Goal: Transaction & Acquisition: Book appointment/travel/reservation

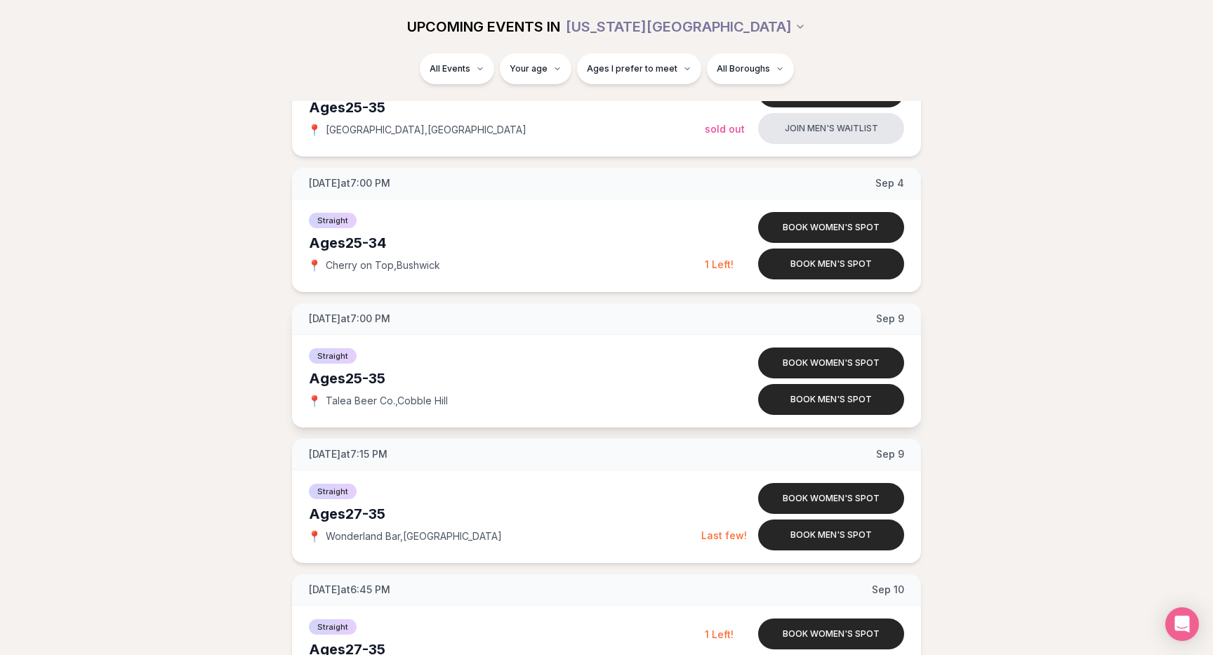
scroll to position [1067, 0]
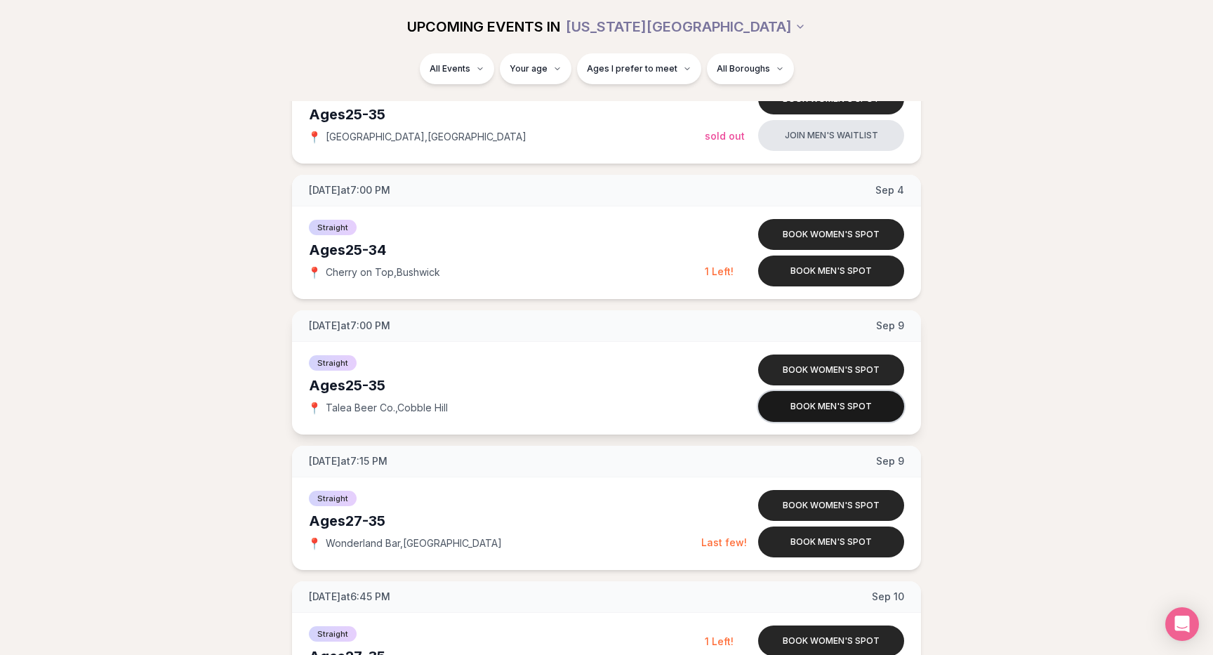
click at [810, 411] on button "Book men's spot" at bounding box center [831, 406] width 146 height 31
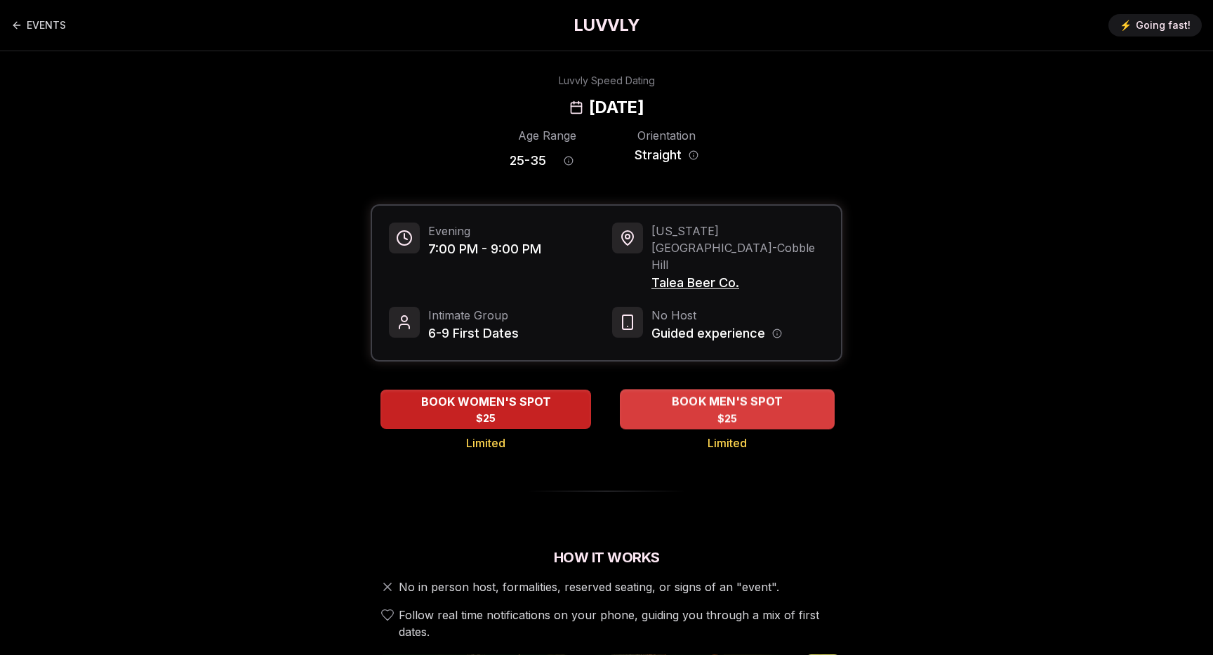
click at [749, 389] on div "BOOK MEN'S SPOT $25" at bounding box center [727, 408] width 215 height 39
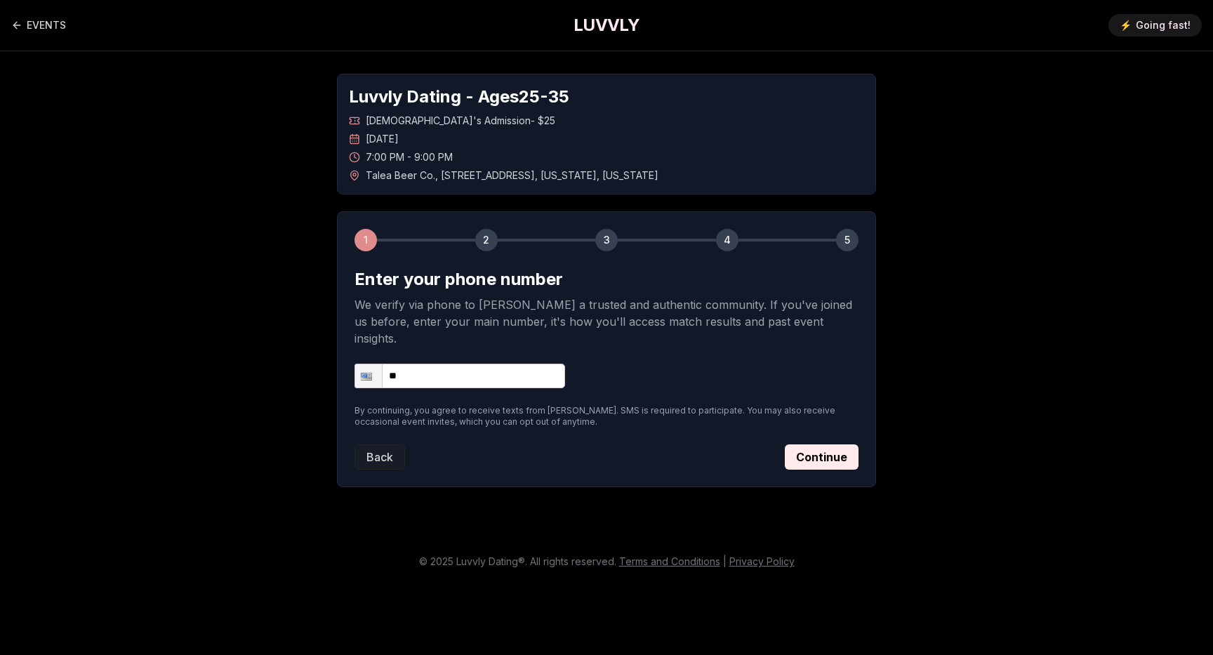
click at [455, 363] on input "**" at bounding box center [459, 375] width 211 height 25
type input "**********"
click at [828, 447] on button "Continue" at bounding box center [822, 456] width 74 height 25
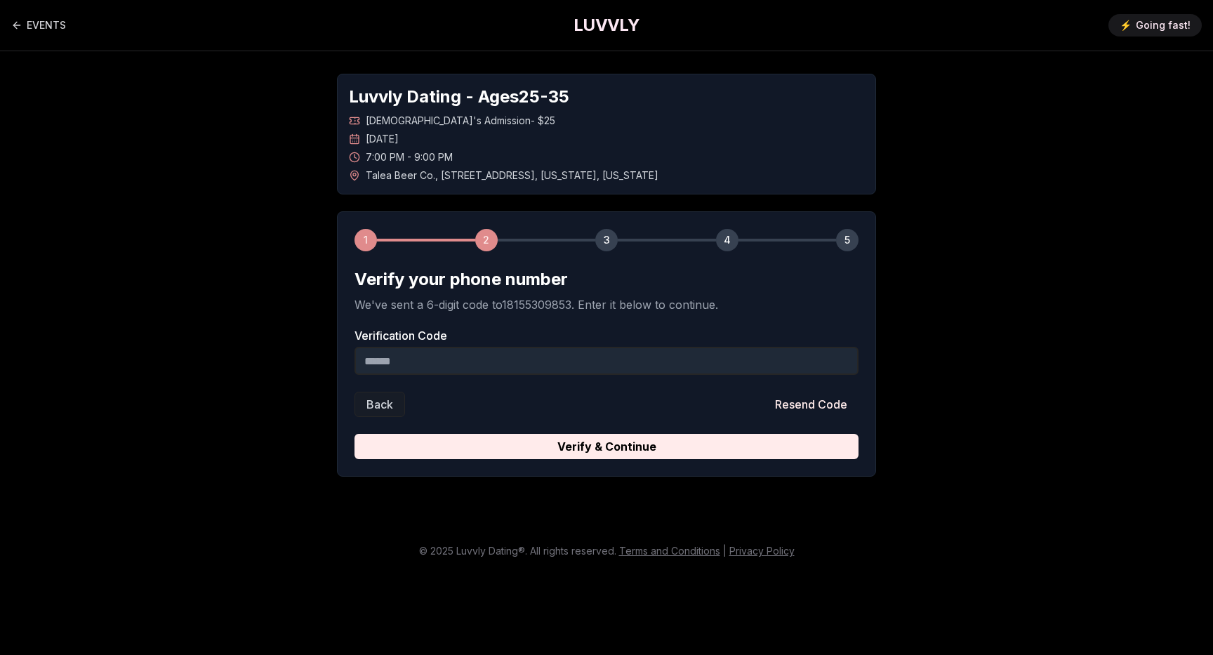
click at [417, 365] on input "Verification Code" at bounding box center [606, 361] width 504 height 28
type input "******"
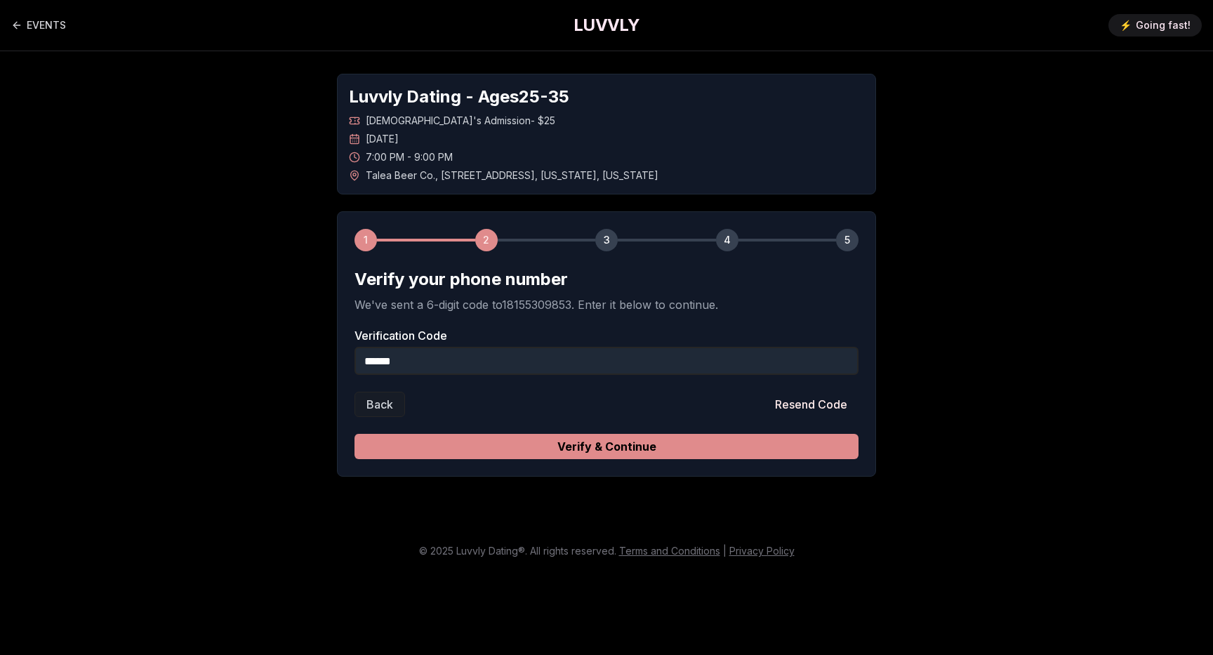
click at [670, 436] on button "Verify & Continue" at bounding box center [606, 446] width 504 height 25
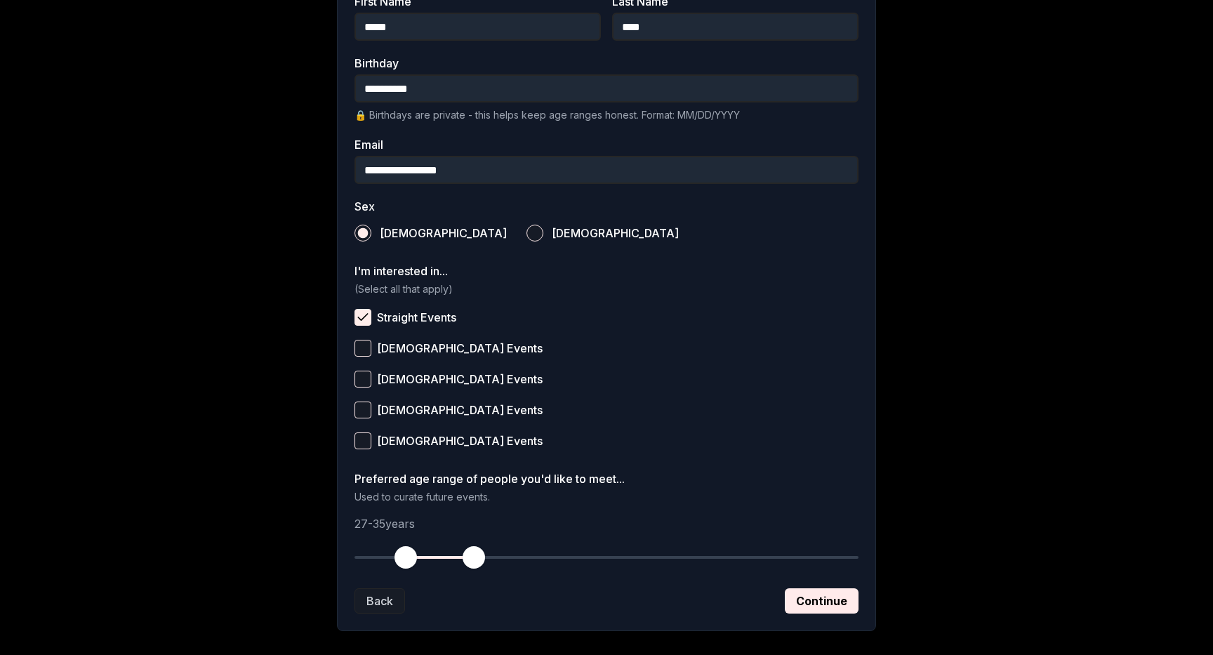
scroll to position [335, 0]
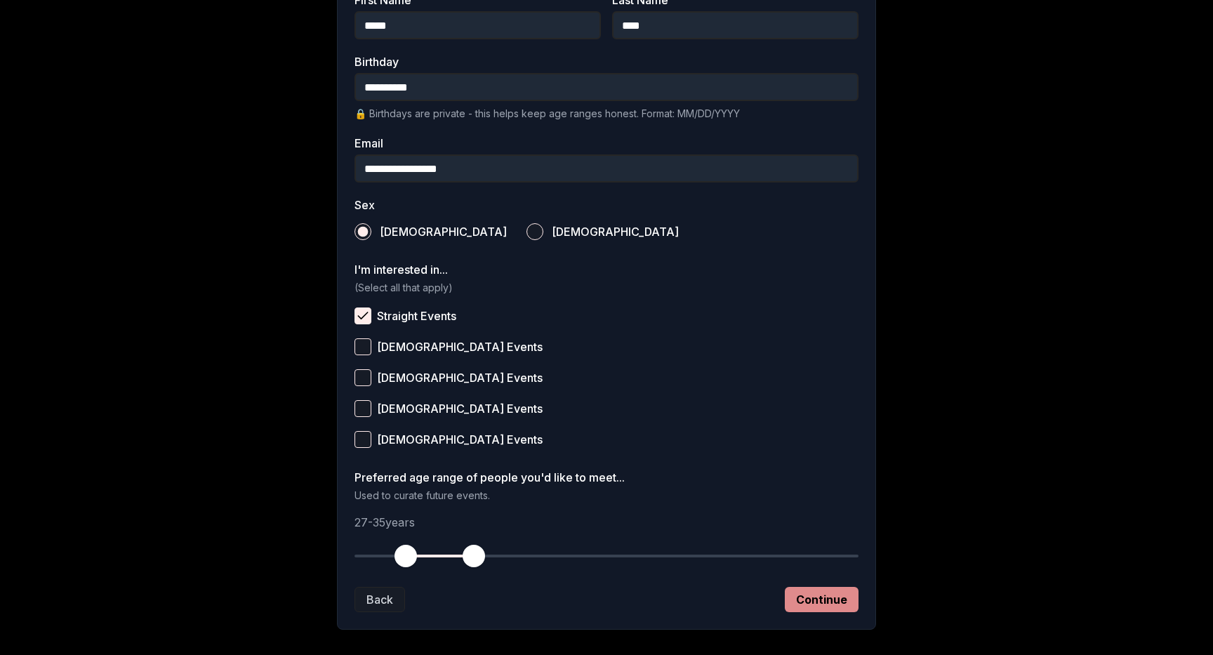
click at [831, 597] on button "Continue" at bounding box center [822, 599] width 74 height 25
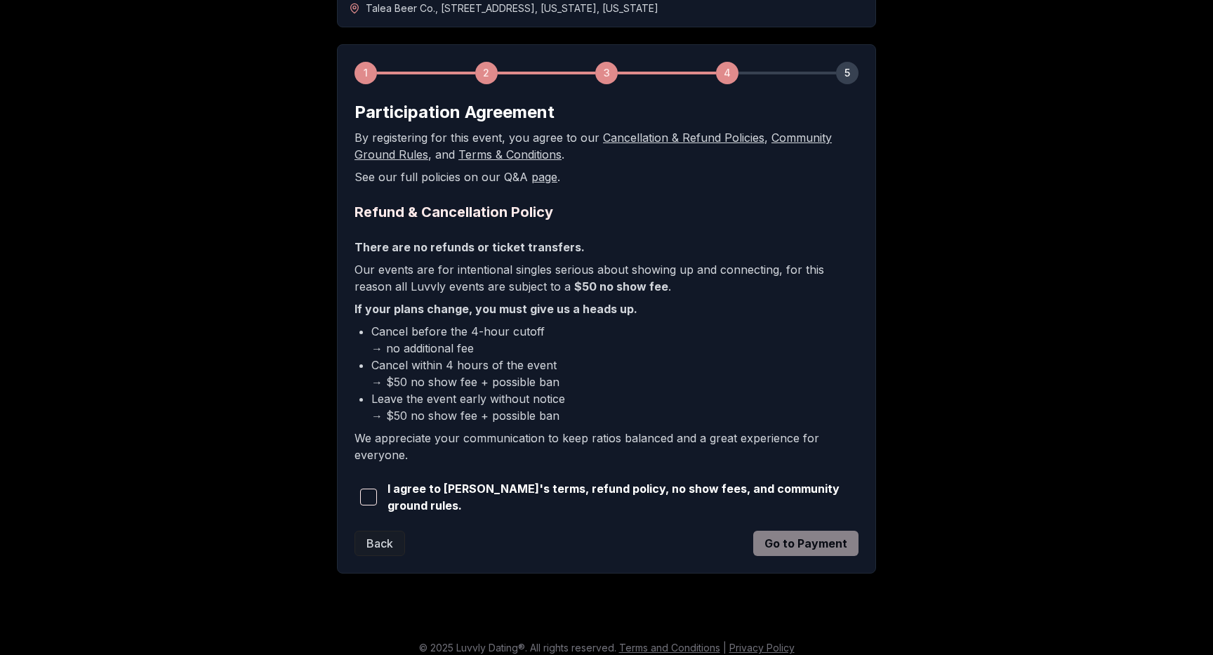
scroll to position [175, 0]
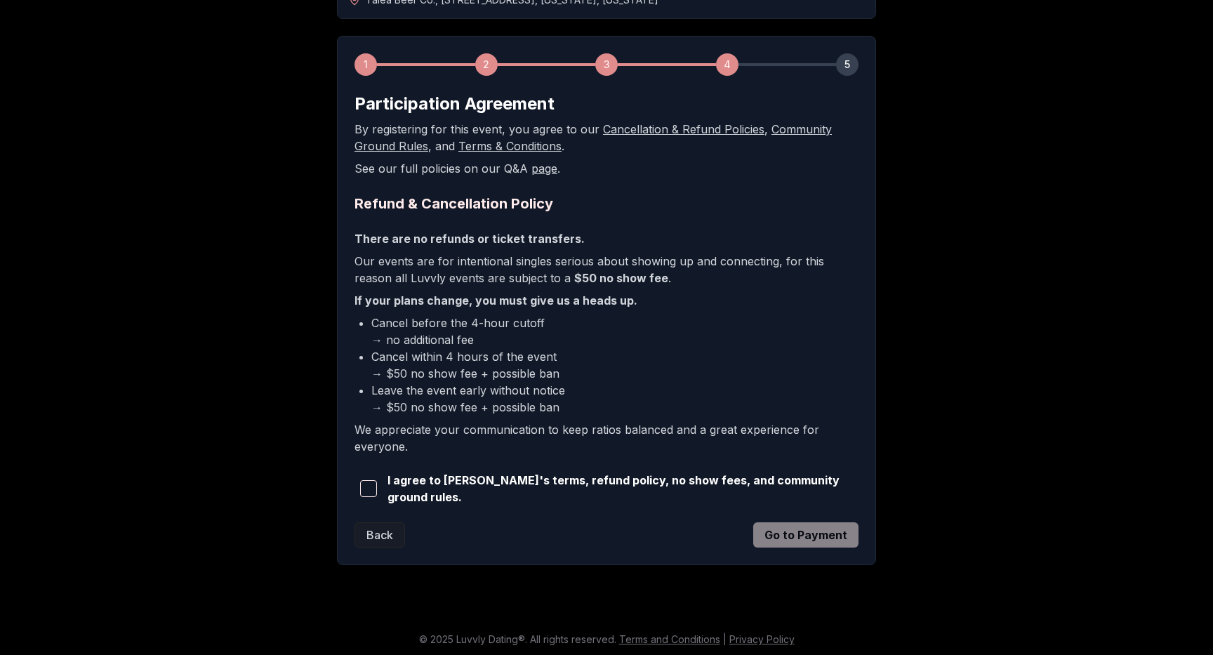
click at [399, 488] on span "I agree to Luvvly's terms, refund policy, no show fees, and community ground ru…" at bounding box center [622, 489] width 471 height 34
click at [373, 486] on span "button" at bounding box center [368, 488] width 17 height 17
click at [796, 512] on form "Participation Agreement By registering for this event, you agree to our Cancell…" at bounding box center [606, 320] width 504 height 455
click at [796, 527] on button "Go to Payment" at bounding box center [805, 534] width 105 height 25
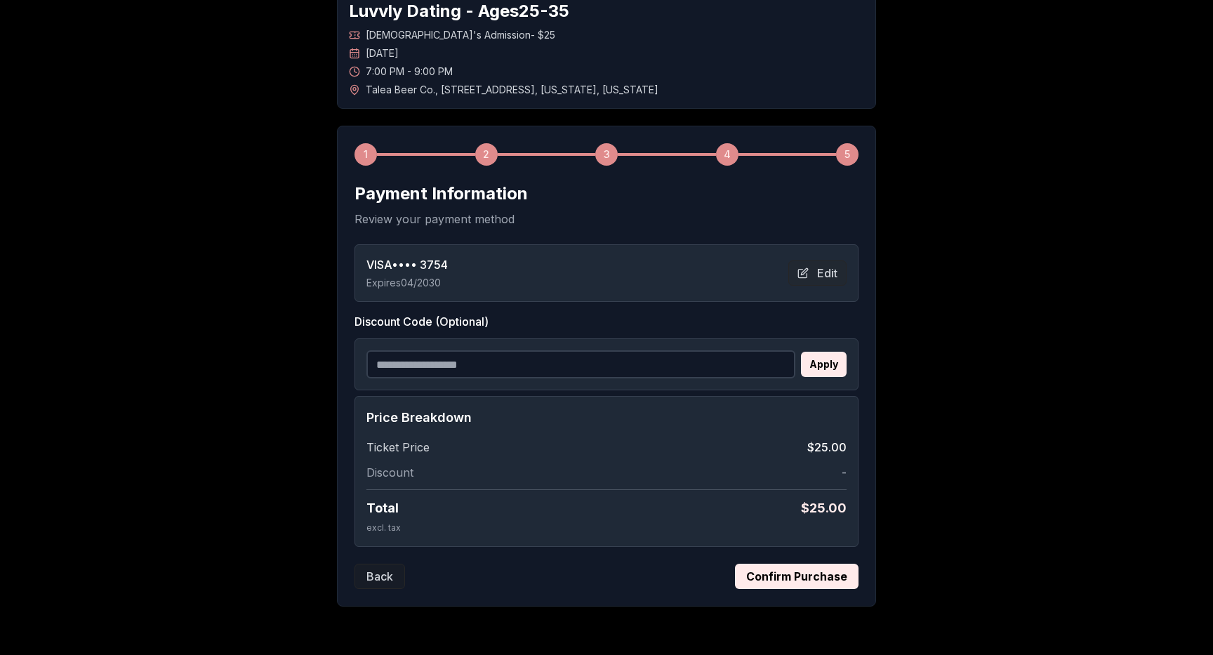
scroll to position [79, 0]
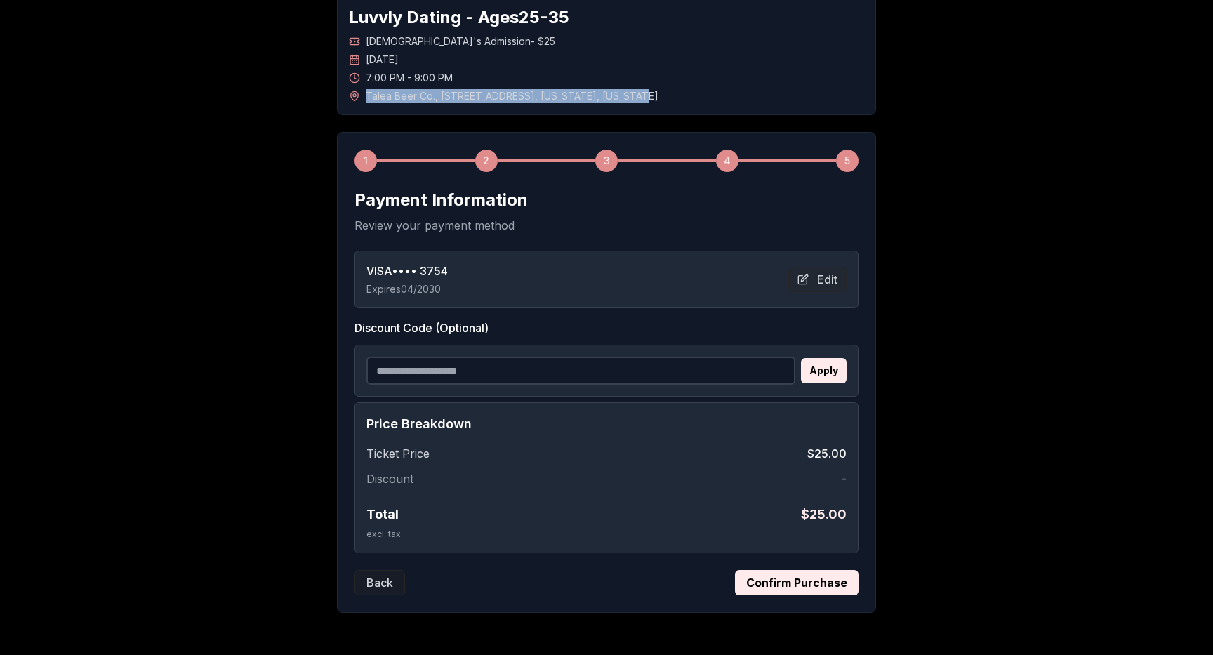
drag, startPoint x: 621, startPoint y: 96, endPoint x: 363, endPoint y: 95, distance: 258.2
click at [362, 95] on div "Talea Beer Co. , 61 Bergen Street , New York , New York" at bounding box center [606, 96] width 515 height 14
copy span "Talea Beer Co. , 61 Bergen Street , New York , New York"
click at [811, 581] on button "Confirm Purchase" at bounding box center [797, 582] width 124 height 25
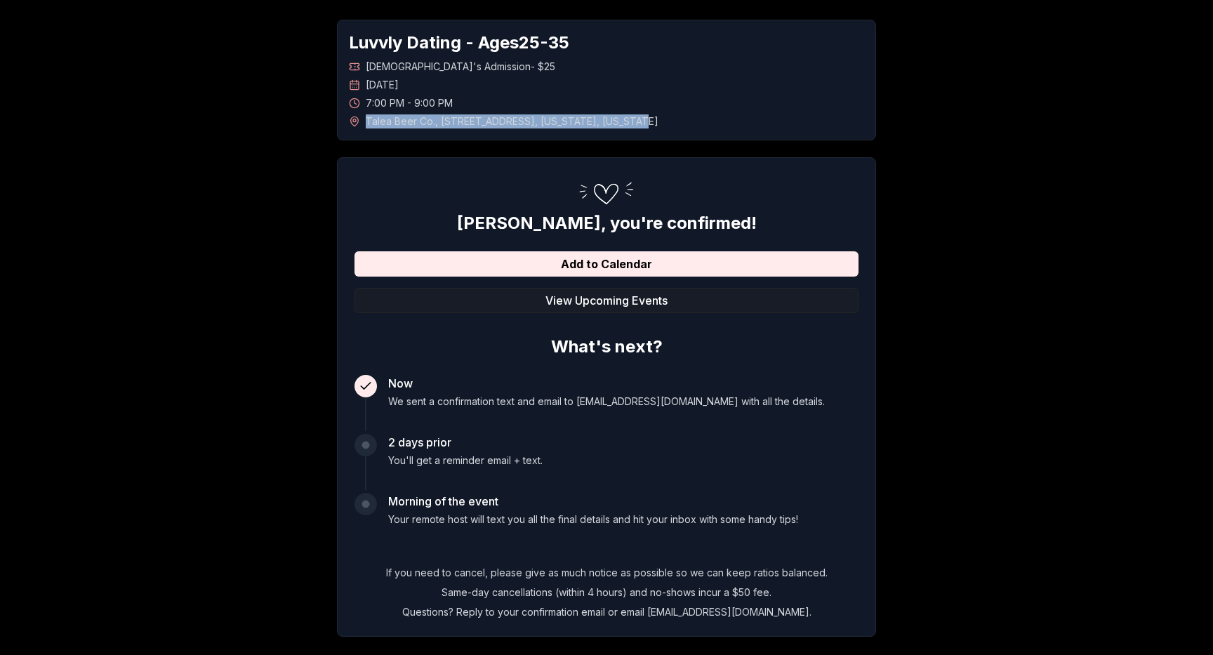
scroll to position [0, 0]
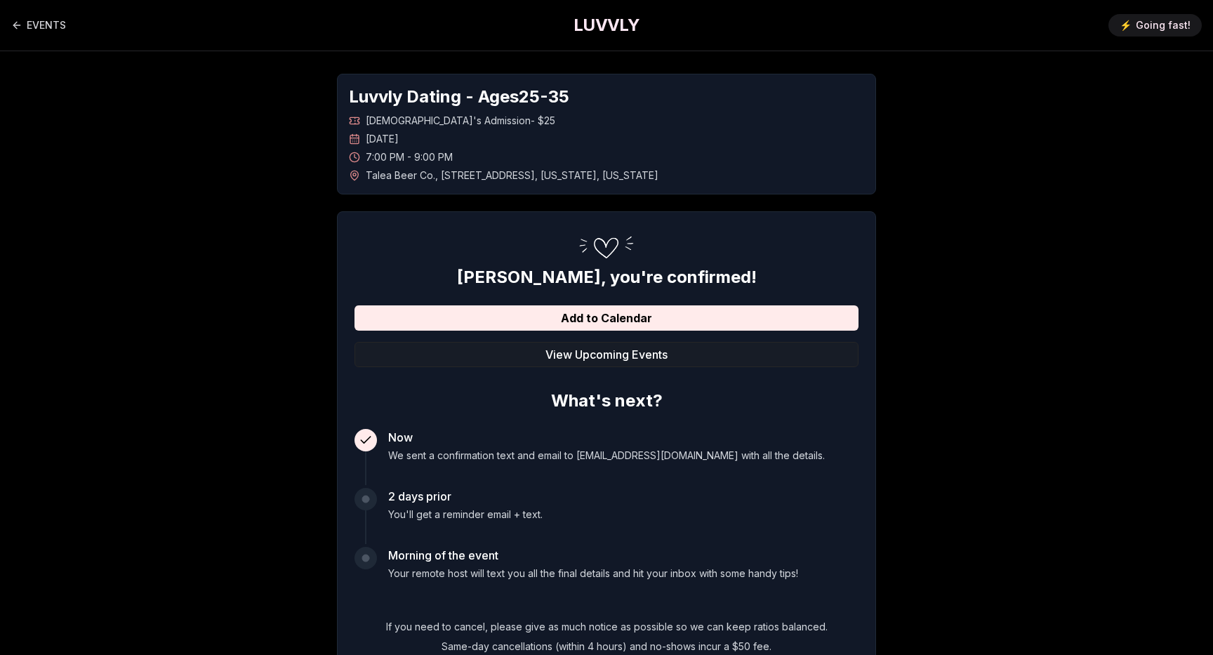
click at [668, 153] on div "7:00 PM - 9:00 PM" at bounding box center [606, 157] width 515 height 14
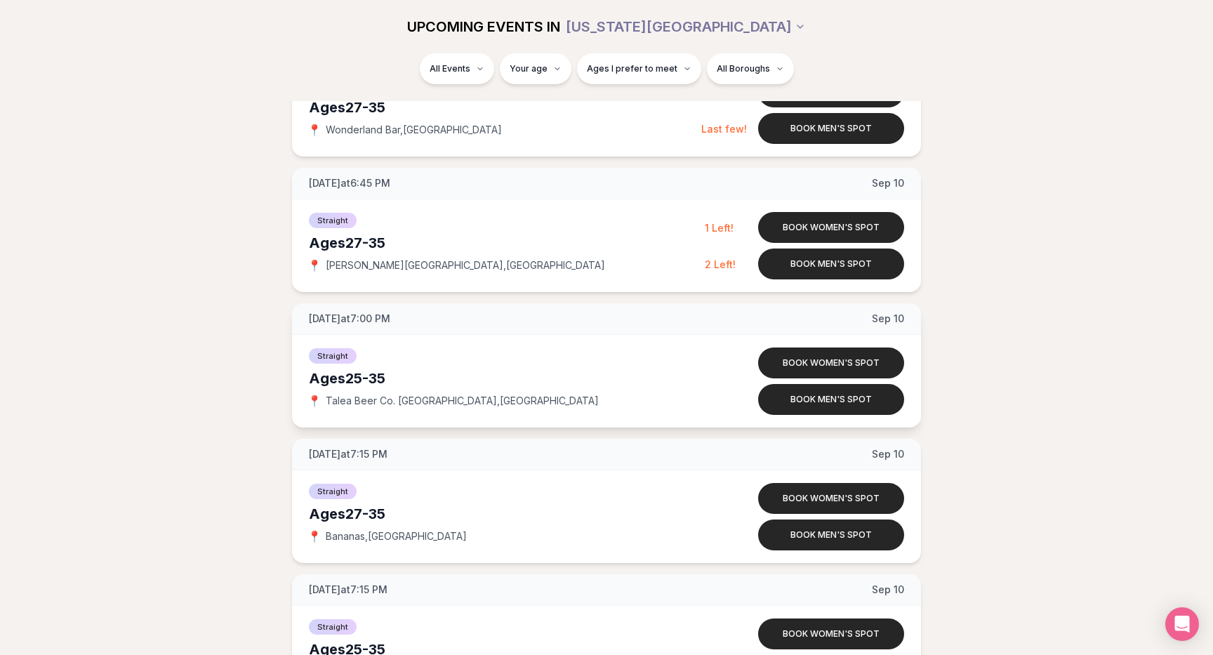
scroll to position [1497, 0]
